Goal: Task Accomplishment & Management: Manage account settings

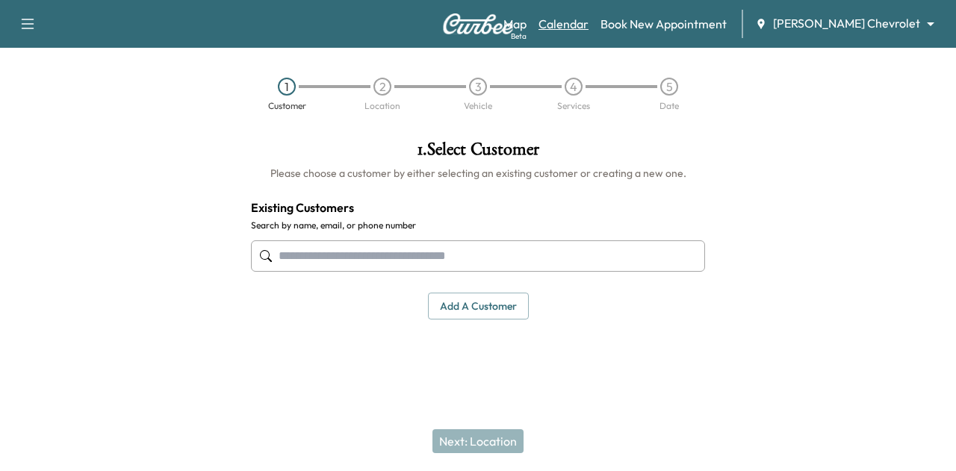
click at [589, 30] on link "Calendar" at bounding box center [564, 24] width 50 height 18
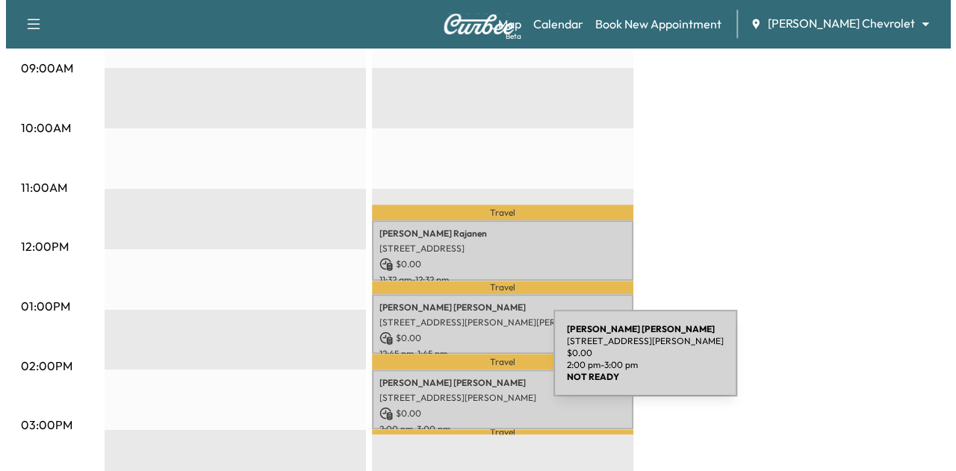
scroll to position [496, 0]
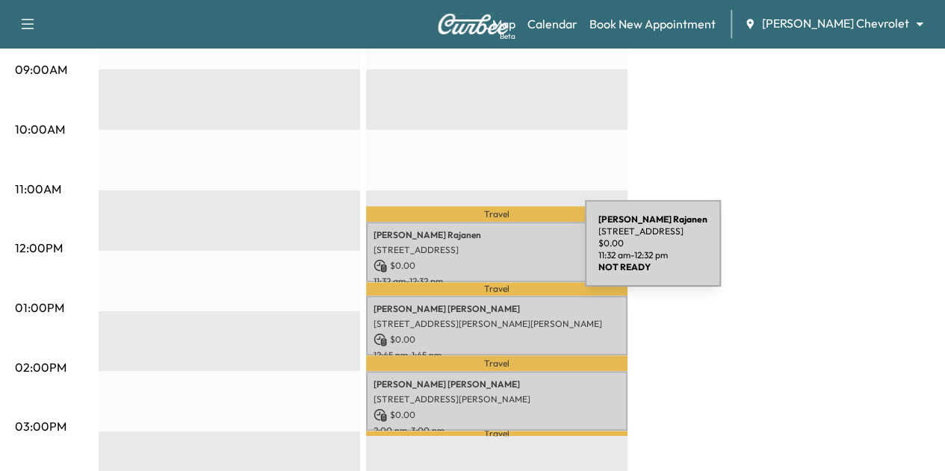
click at [473, 252] on div "[PERSON_NAME] [STREET_ADDRESS] $ 0.00 11:32 am - 12:32 pm" at bounding box center [496, 252] width 261 height 61
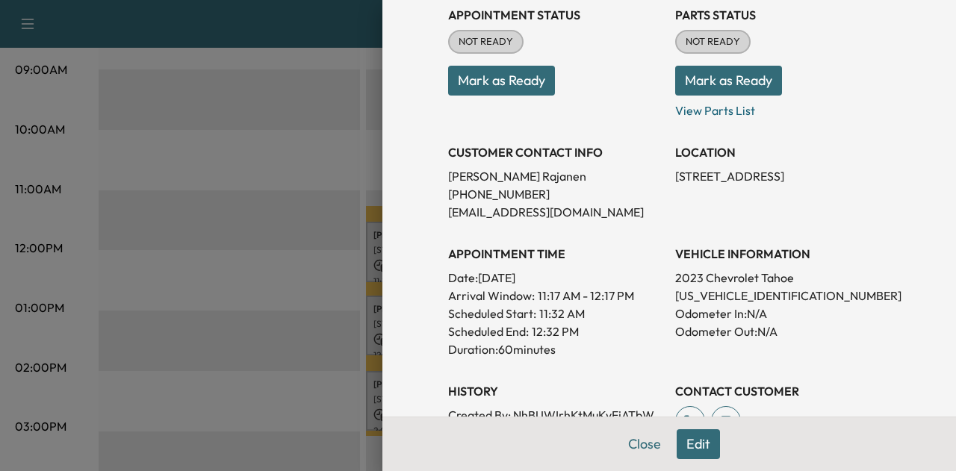
scroll to position [145, 0]
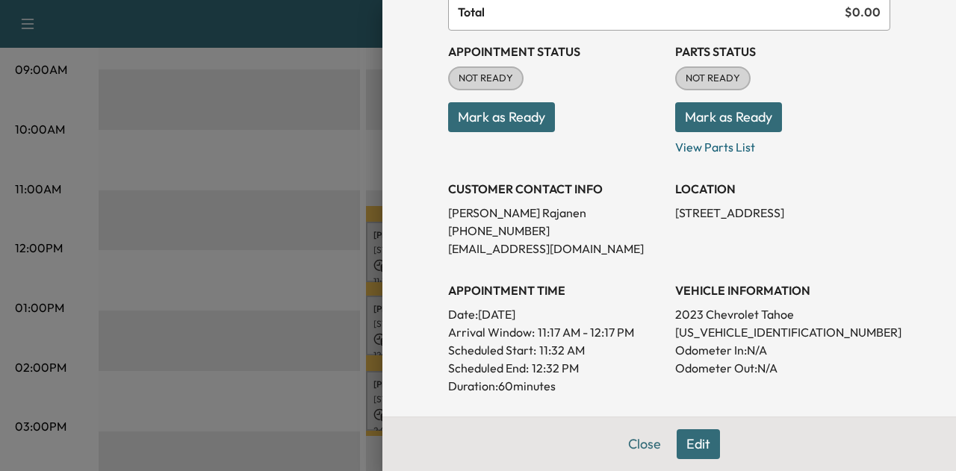
click at [485, 131] on button "Mark as Ready" at bounding box center [501, 117] width 107 height 30
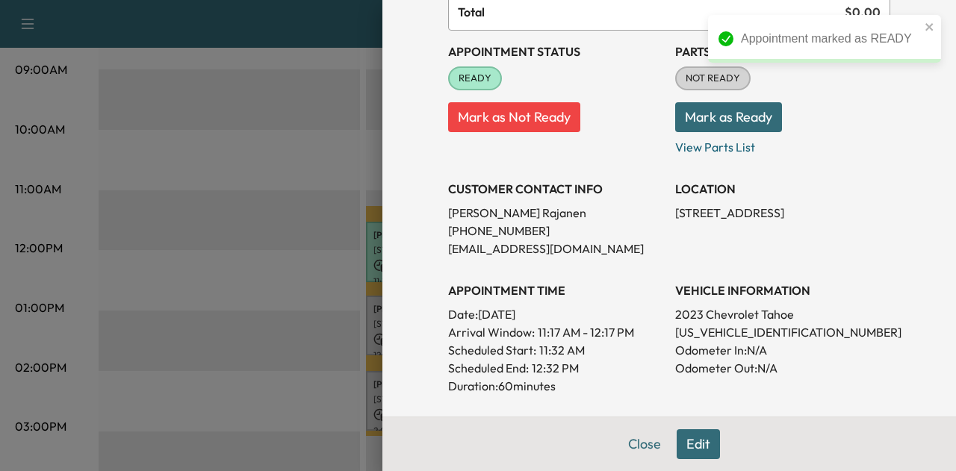
click at [724, 123] on button "Mark as Ready" at bounding box center [728, 117] width 107 height 30
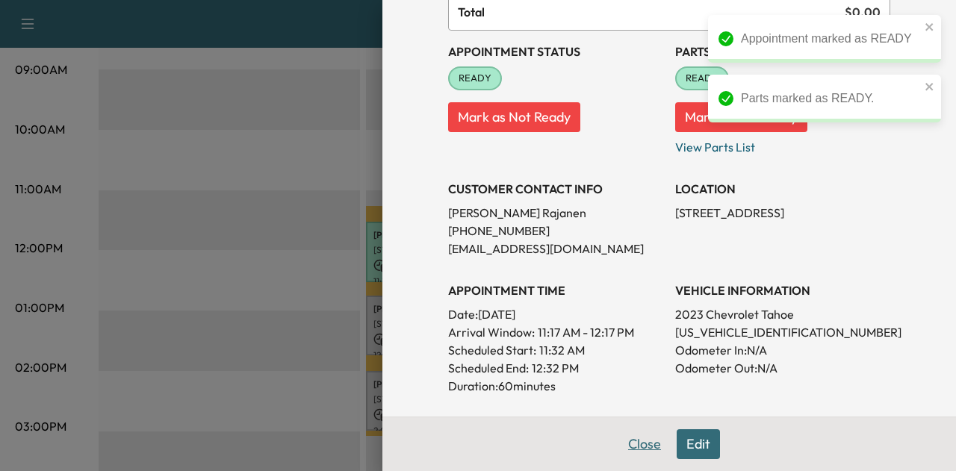
click at [638, 447] on button "Close" at bounding box center [645, 445] width 52 height 30
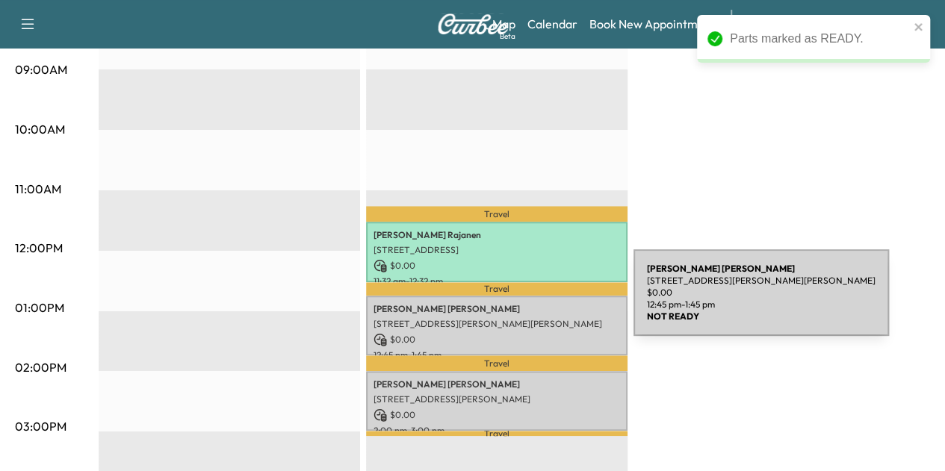
click at [521, 303] on p "[PERSON_NAME]" at bounding box center [497, 309] width 247 height 12
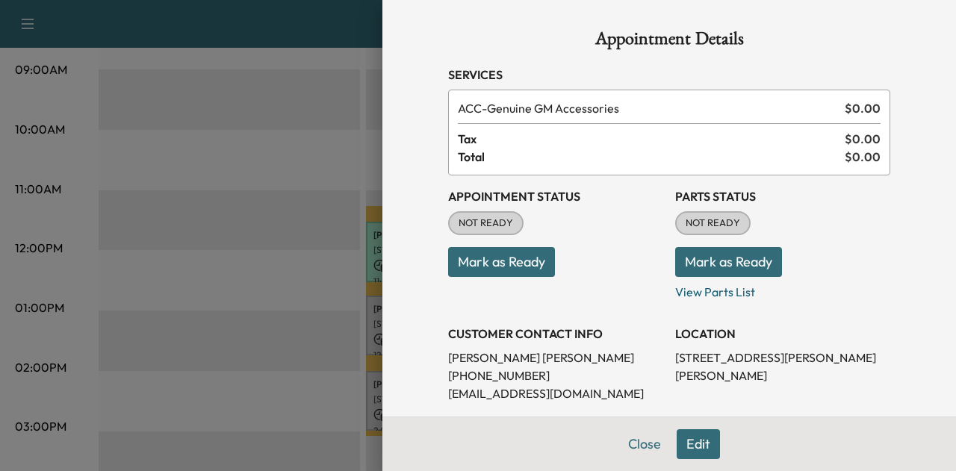
click at [708, 260] on button "Mark as Ready" at bounding box center [728, 262] width 107 height 30
click at [492, 264] on button "Mark as Ready" at bounding box center [501, 262] width 107 height 30
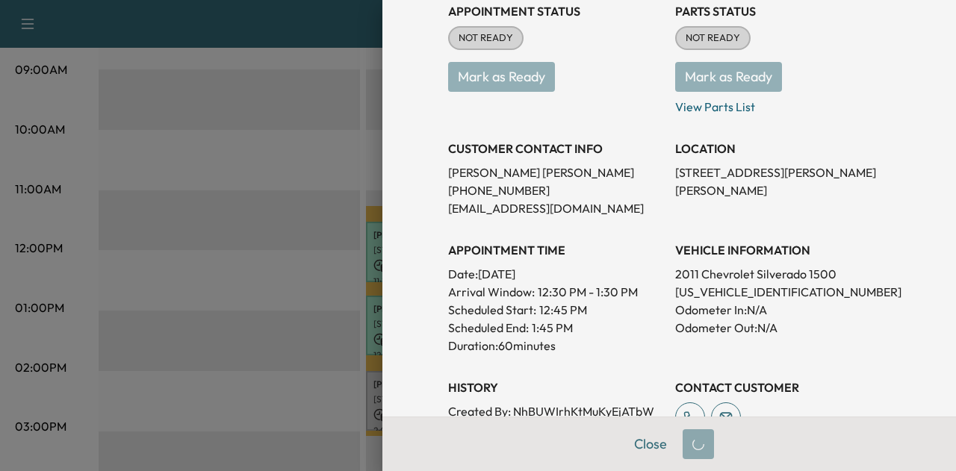
scroll to position [213, 0]
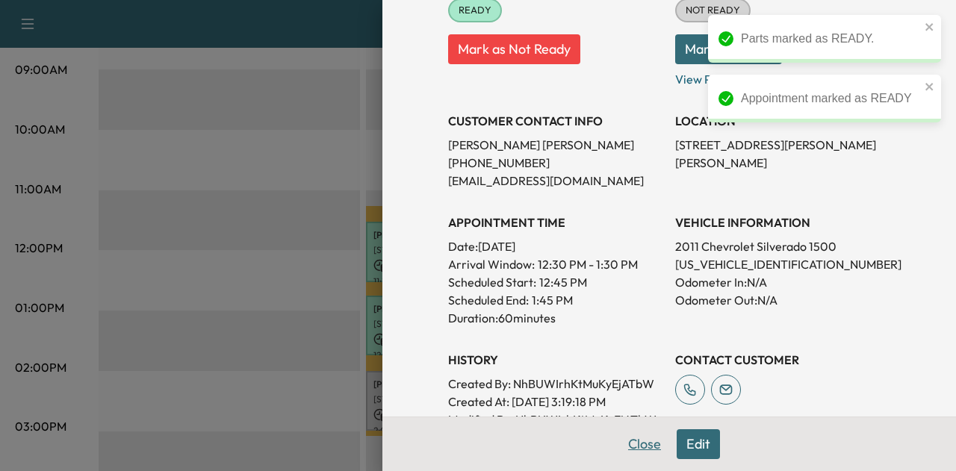
click at [644, 444] on button "Close" at bounding box center [645, 445] width 52 height 30
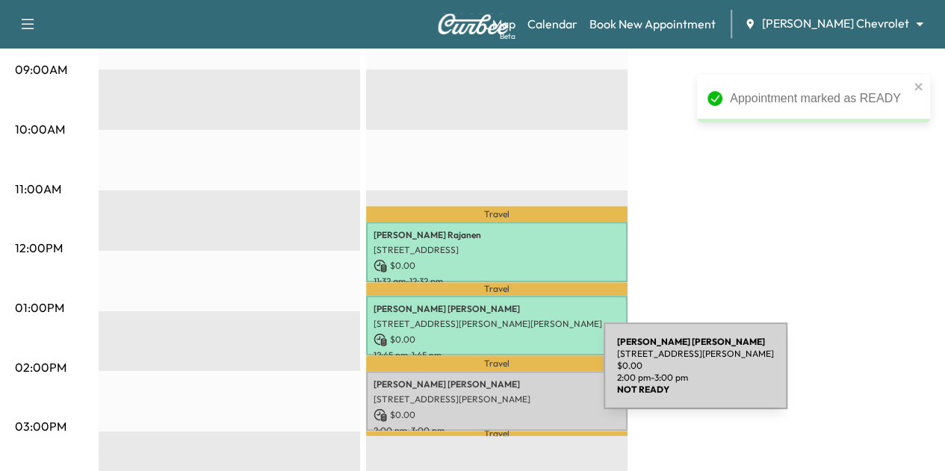
click at [492, 379] on p "[PERSON_NAME]" at bounding box center [497, 385] width 247 height 12
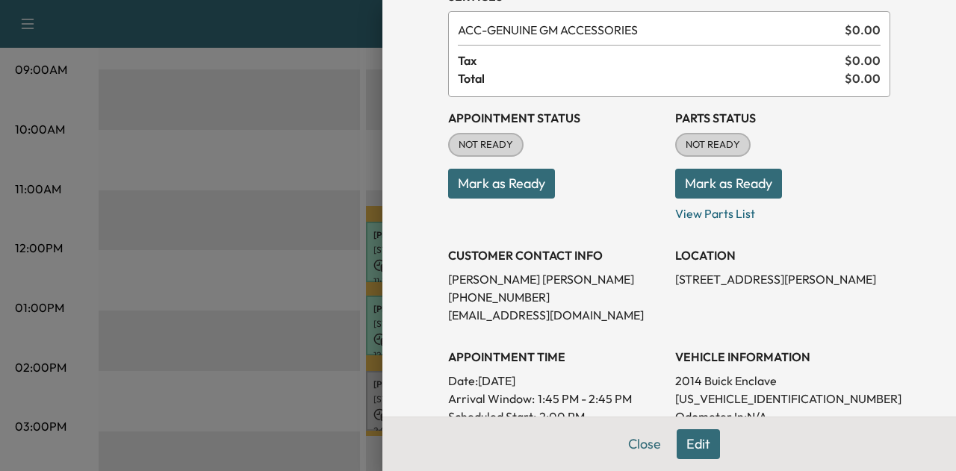
scroll to position [75, 0]
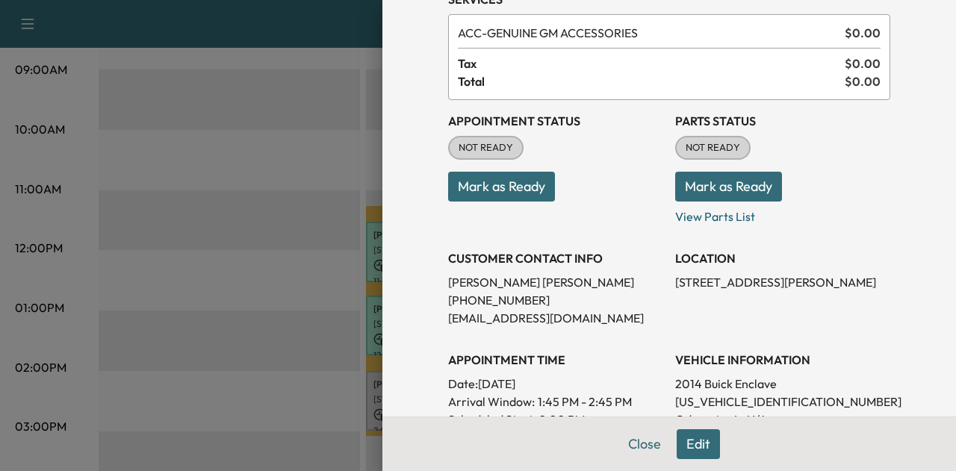
click at [492, 197] on button "Mark as Ready" at bounding box center [501, 187] width 107 height 30
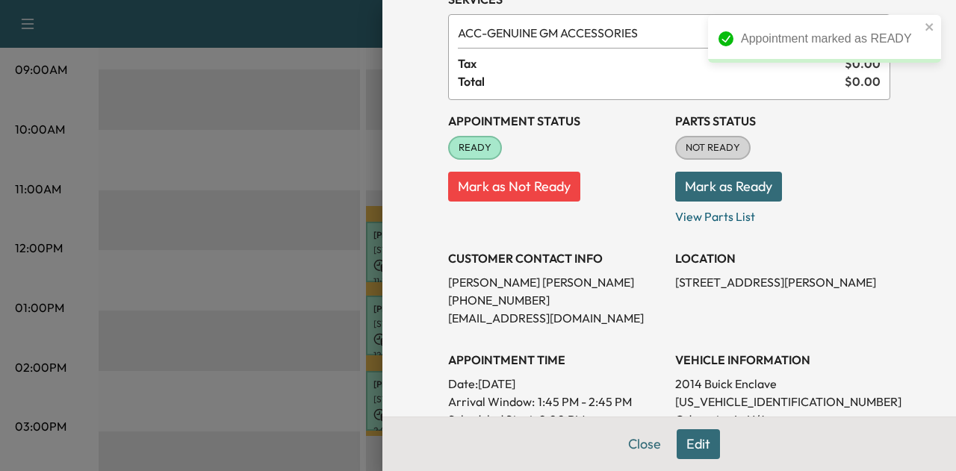
click at [719, 186] on button "Mark as Ready" at bounding box center [728, 187] width 107 height 30
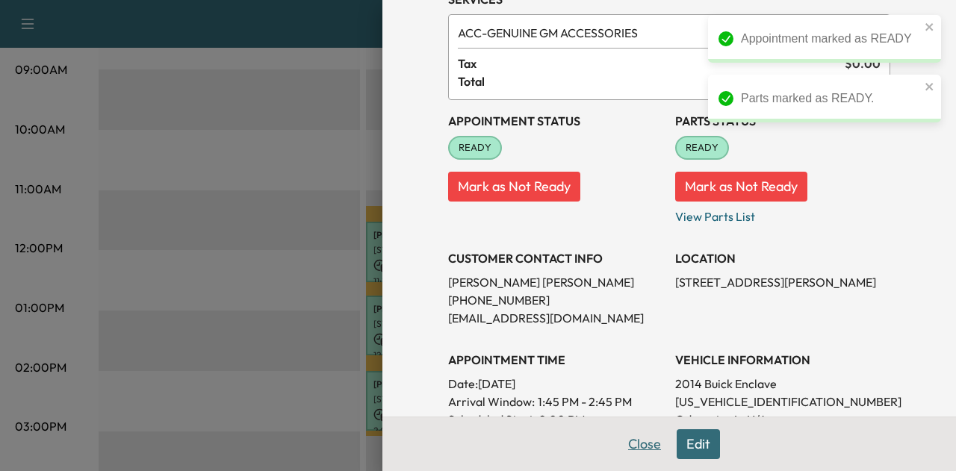
click at [630, 445] on button "Close" at bounding box center [645, 445] width 52 height 30
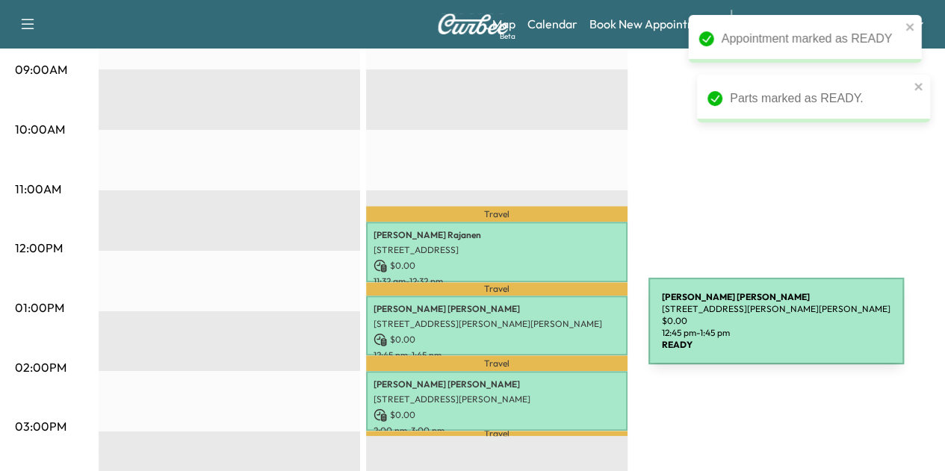
click at [536, 333] on p "$ 0.00" at bounding box center [497, 339] width 247 height 13
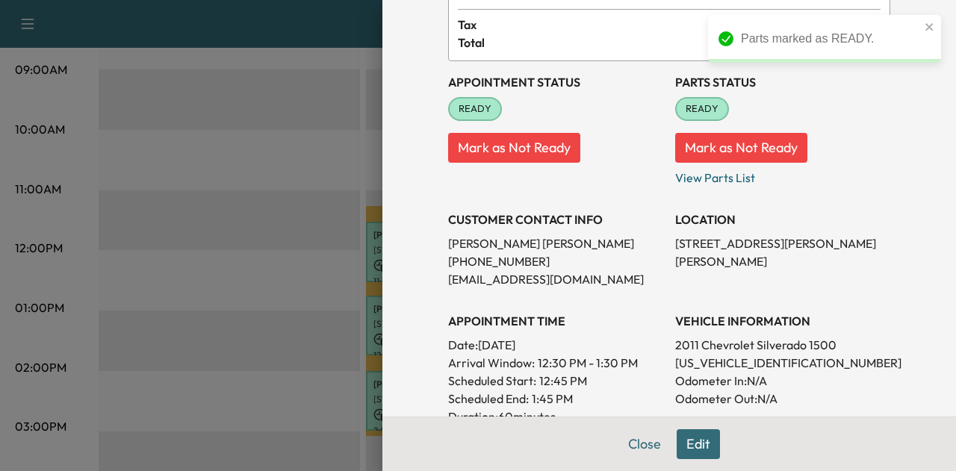
scroll to position [193, 0]
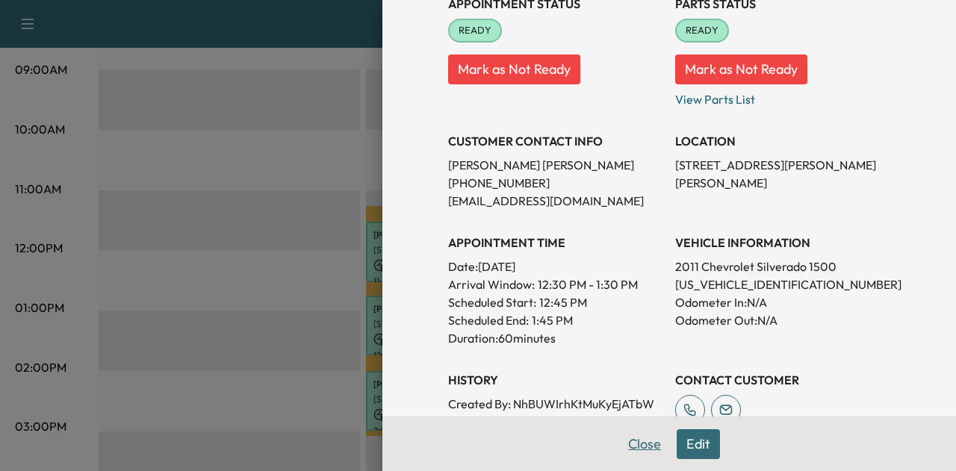
click at [648, 446] on button "Close" at bounding box center [645, 445] width 52 height 30
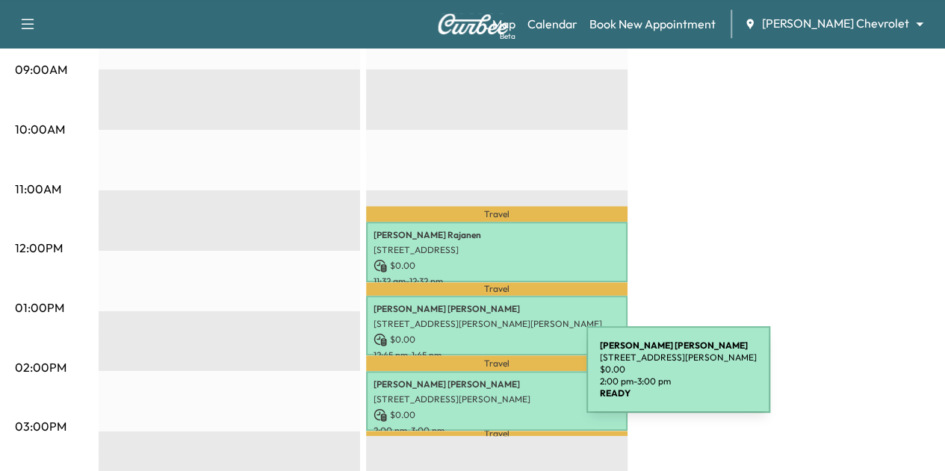
click at [474, 379] on p "[PERSON_NAME]" at bounding box center [497, 385] width 247 height 12
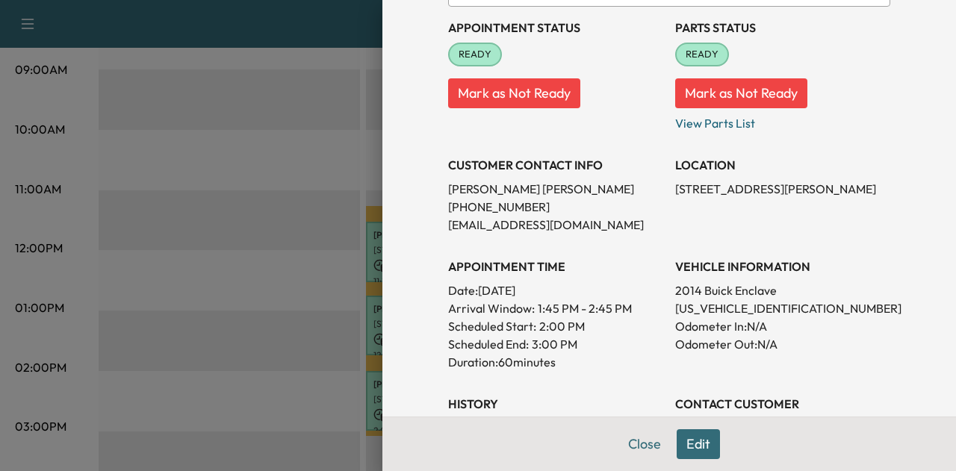
scroll to position [170, 0]
click at [710, 310] on p "[US_VEHICLE_IDENTIFICATION_NUMBER]" at bounding box center [782, 308] width 215 height 18
copy p "[US_VEHICLE_IDENTIFICATION_NUMBER]"
click at [626, 447] on button "Close" at bounding box center [645, 445] width 52 height 30
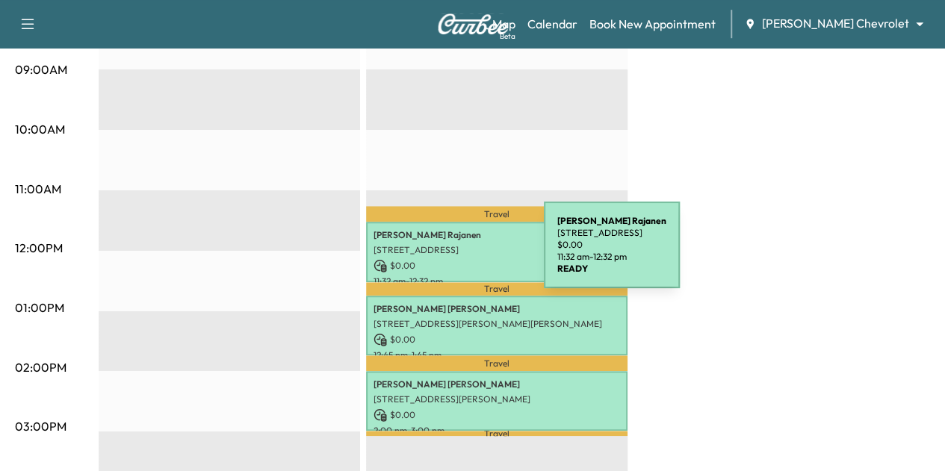
click at [432, 254] on div "[PERSON_NAME] [STREET_ADDRESS] $ 0.00 11:32 am - 12:32 pm" at bounding box center [496, 252] width 261 height 61
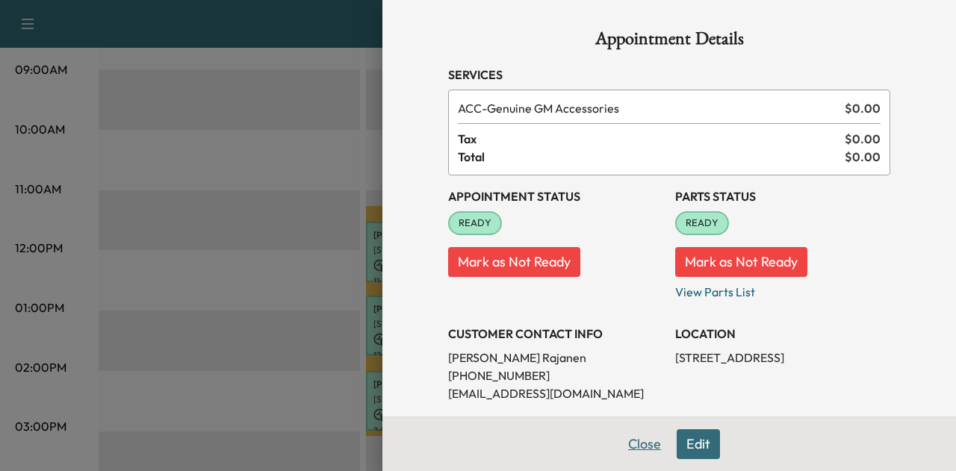
click at [633, 437] on button "Close" at bounding box center [645, 445] width 52 height 30
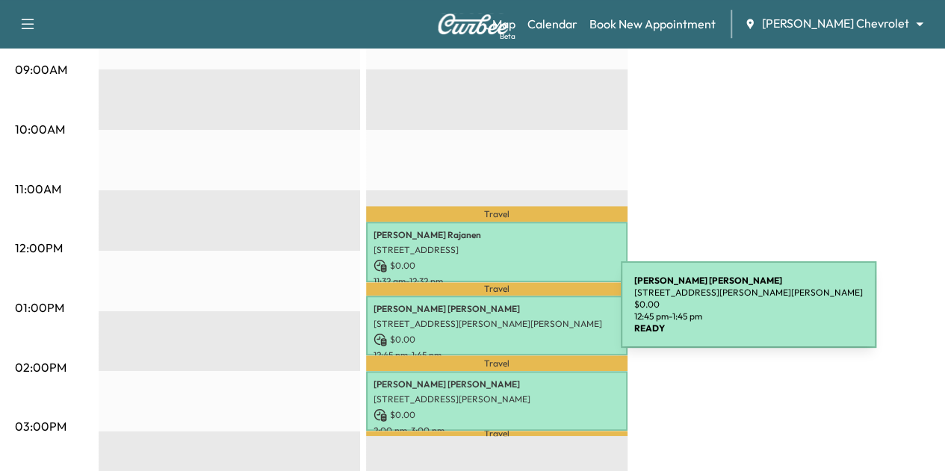
click at [509, 318] on p "[STREET_ADDRESS][PERSON_NAME][PERSON_NAME]" at bounding box center [497, 324] width 247 height 12
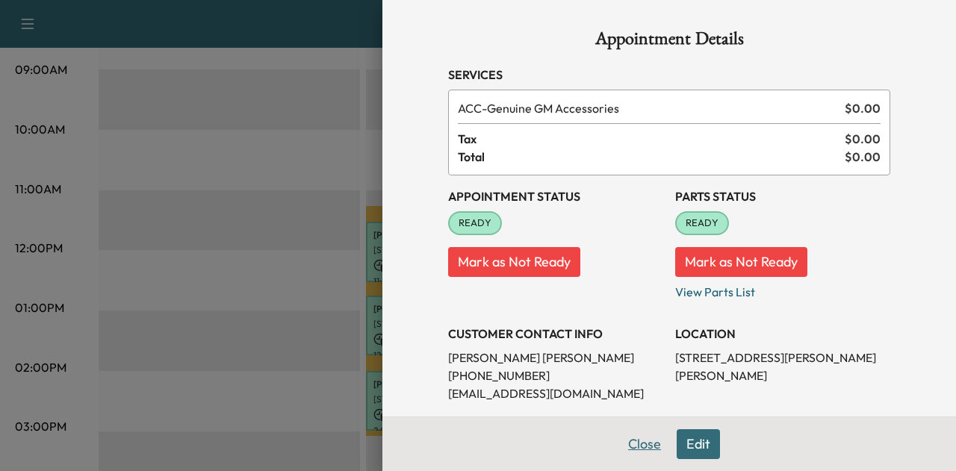
click at [636, 448] on button "Close" at bounding box center [645, 445] width 52 height 30
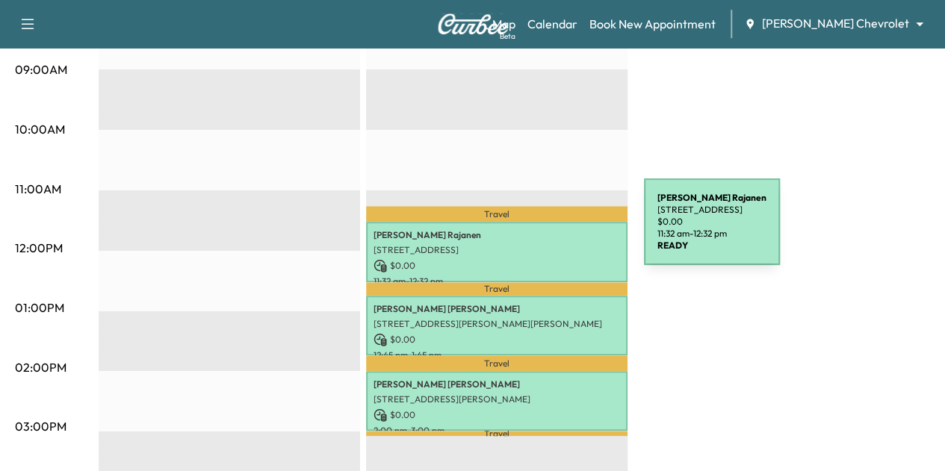
click at [532, 231] on p "[PERSON_NAME]" at bounding box center [497, 235] width 247 height 12
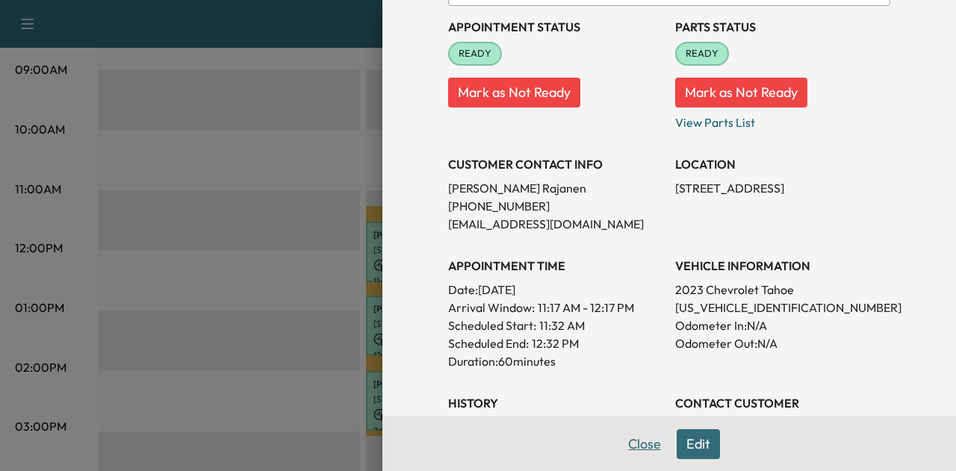
click at [629, 446] on button "Close" at bounding box center [645, 445] width 52 height 30
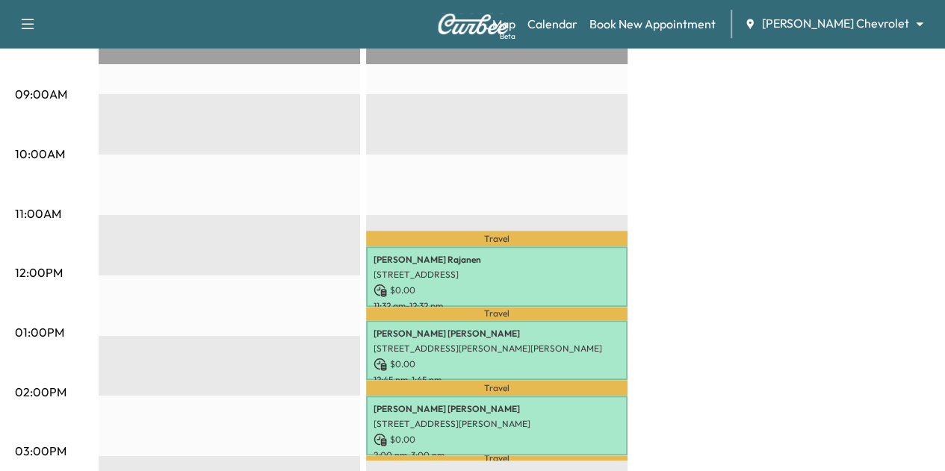
scroll to position [466, 0]
